Goal: Task Accomplishment & Management: Use online tool/utility

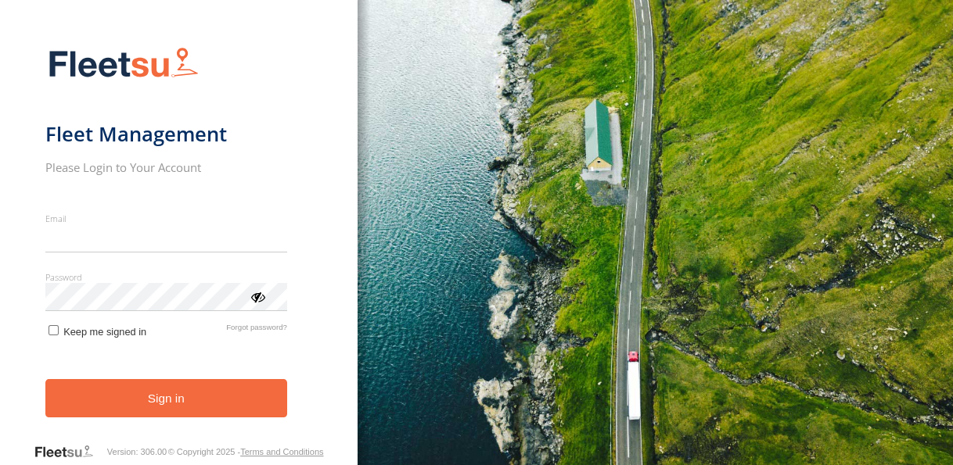
type input "**********"
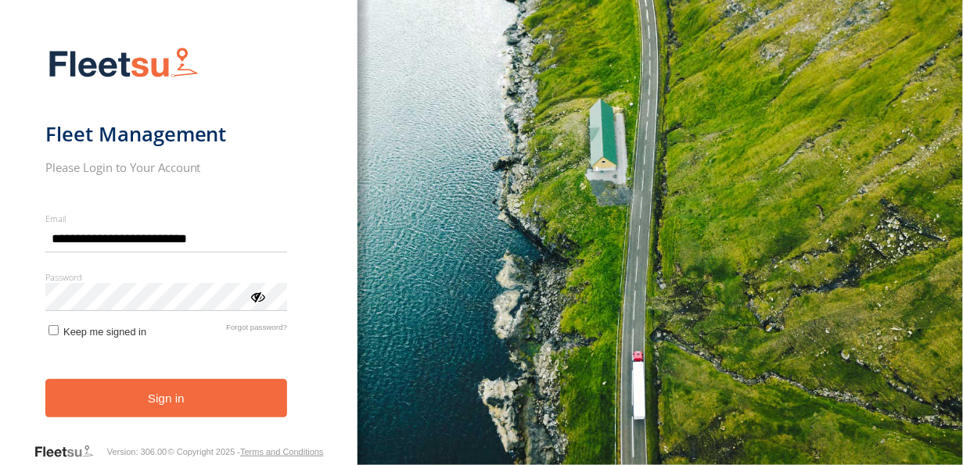
click at [178, 420] on form "**********" at bounding box center [178, 240] width 267 height 405
click at [178, 410] on button "Sign in" at bounding box center [166, 398] width 242 height 38
